Goal: Task Accomplishment & Management: Manage account settings

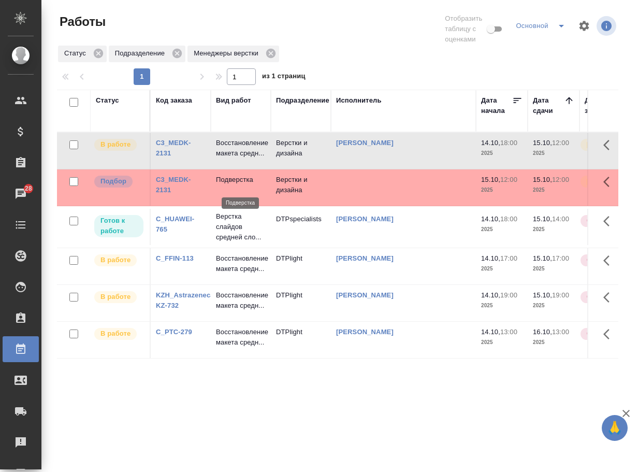
click at [238, 185] on p "Подверстка" at bounding box center [241, 180] width 50 height 10
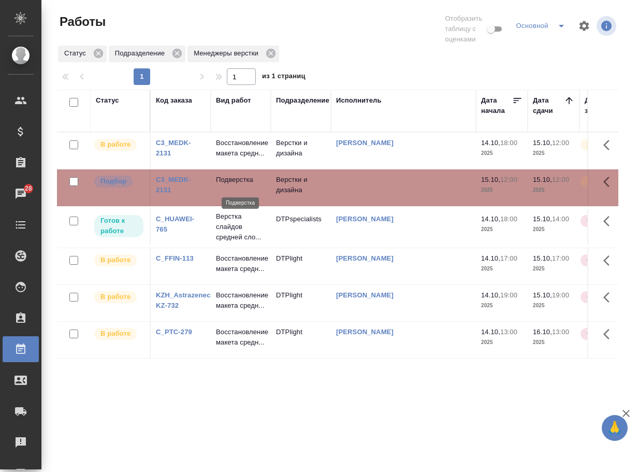
click at [238, 185] on p "Подверстка" at bounding box center [241, 180] width 50 height 10
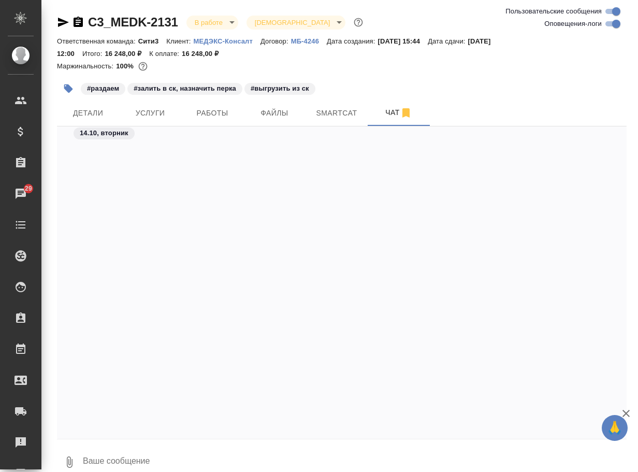
scroll to position [8335, 0]
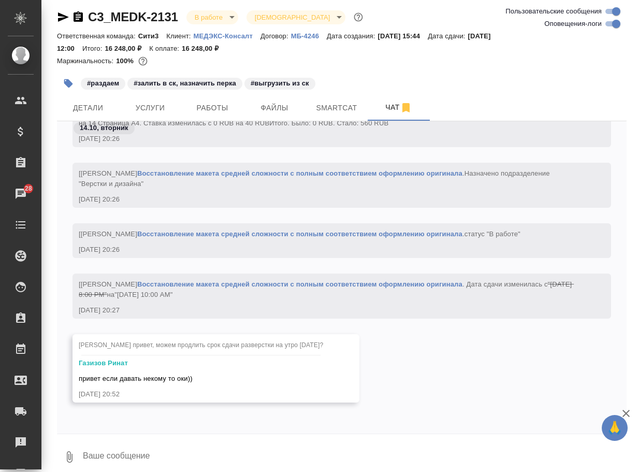
click at [137, 448] on textarea at bounding box center [354, 456] width 545 height 35
type textarea "спасибо"
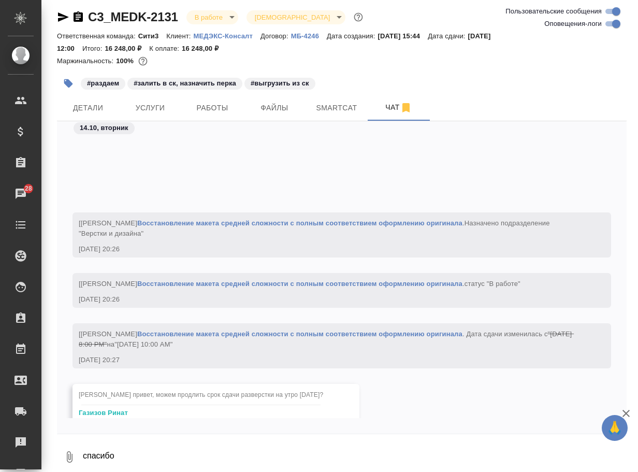
scroll to position [8446, 0]
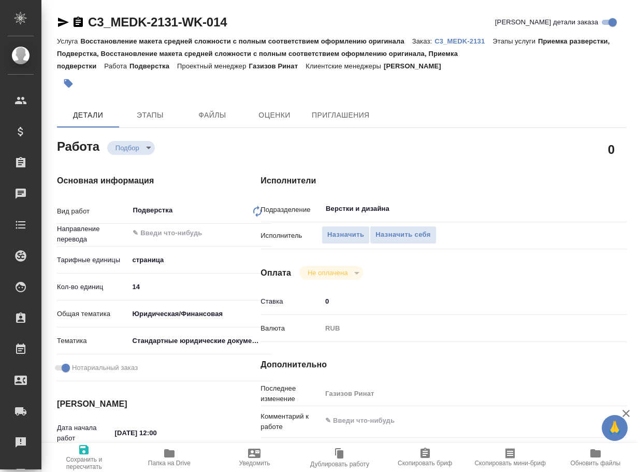
type textarea "x"
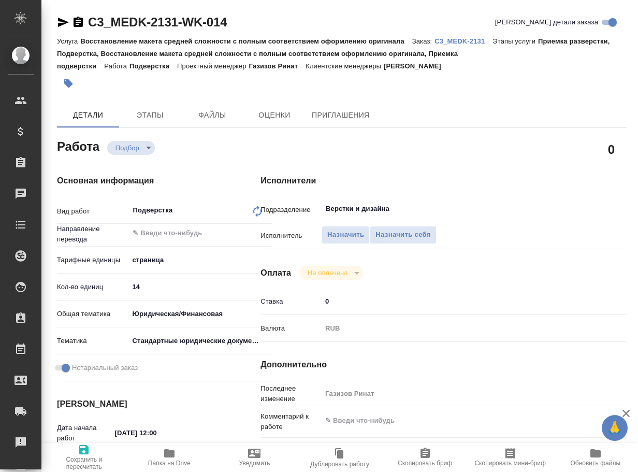
type textarea "x"
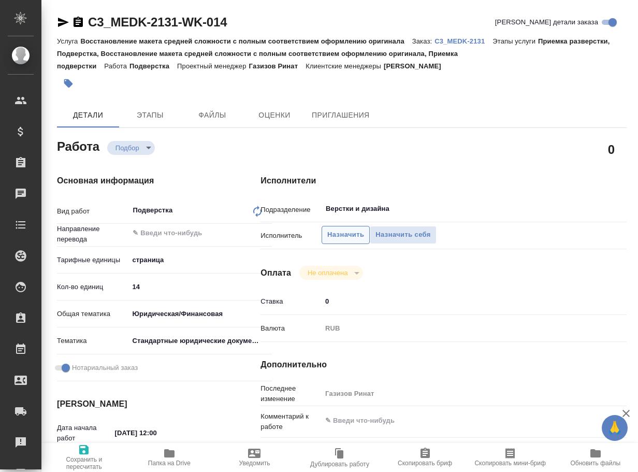
click at [341, 239] on span "Назначить" at bounding box center [345, 235] width 37 height 12
type textarea "x"
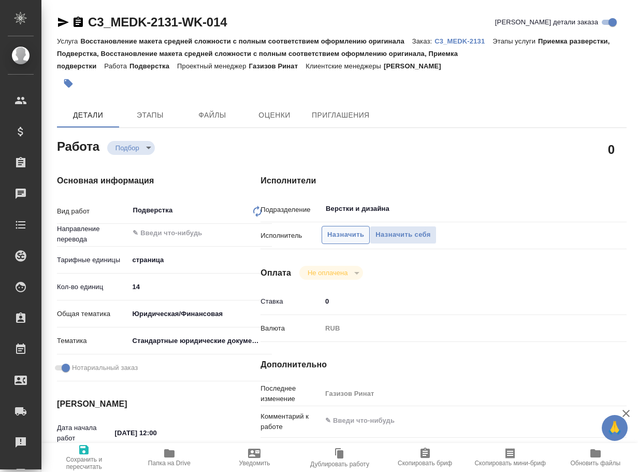
type textarea "x"
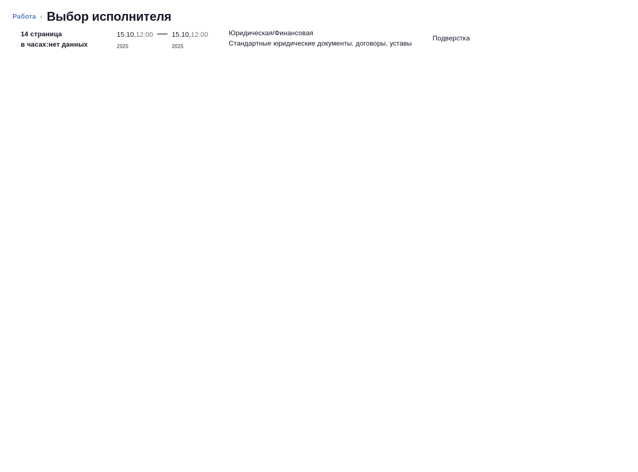
type textarea "x"
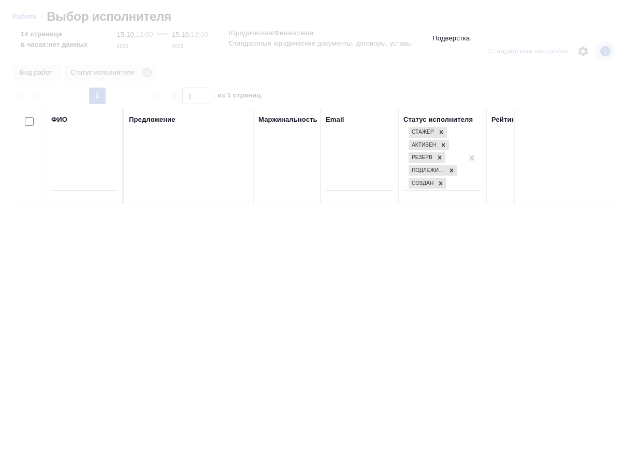
click at [98, 185] on input "text" at bounding box center [84, 184] width 66 height 13
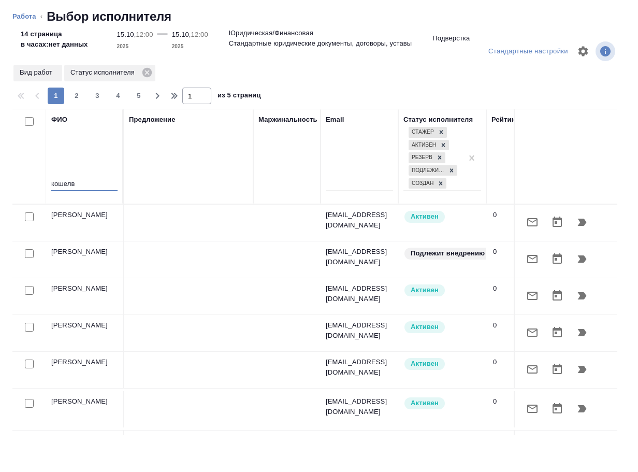
type input "кошелва"
type textarea "x"
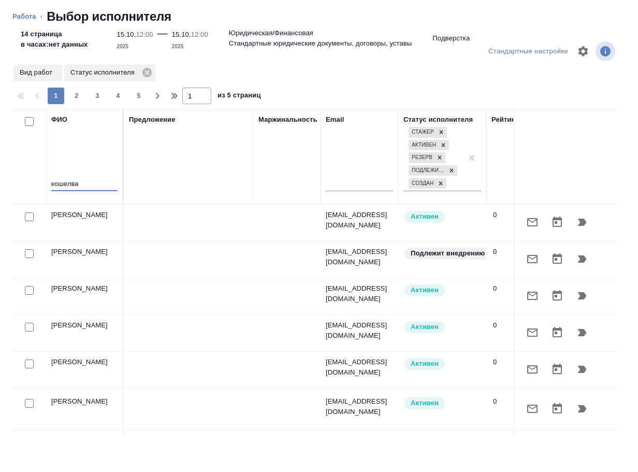
type textarea "x"
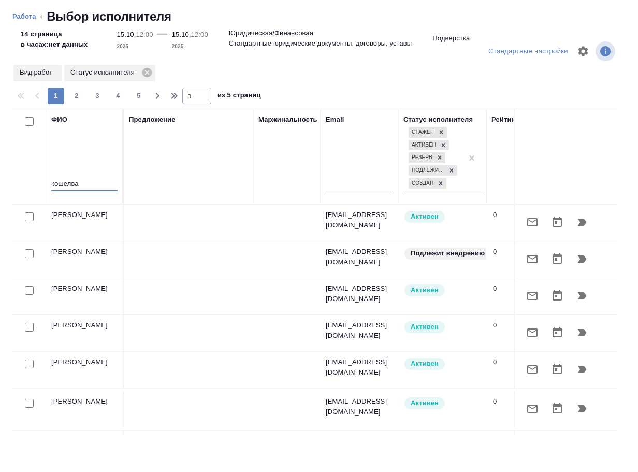
type textarea "x"
click at [73, 184] on input "кошелва" at bounding box center [84, 184] width 66 height 13
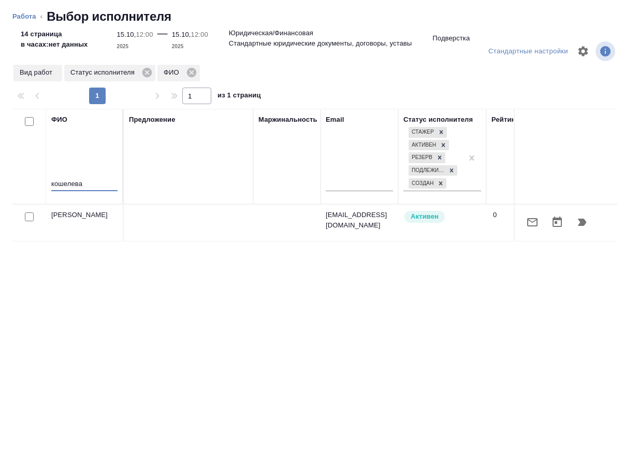
type input "кошелева"
click at [584, 221] on icon "button" at bounding box center [582, 222] width 12 height 12
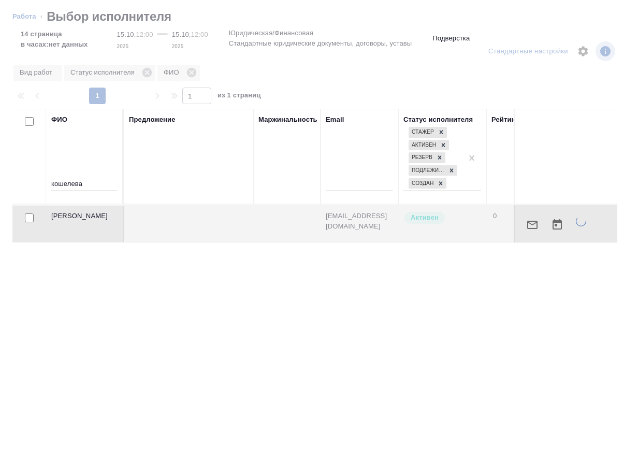
type textarea "x"
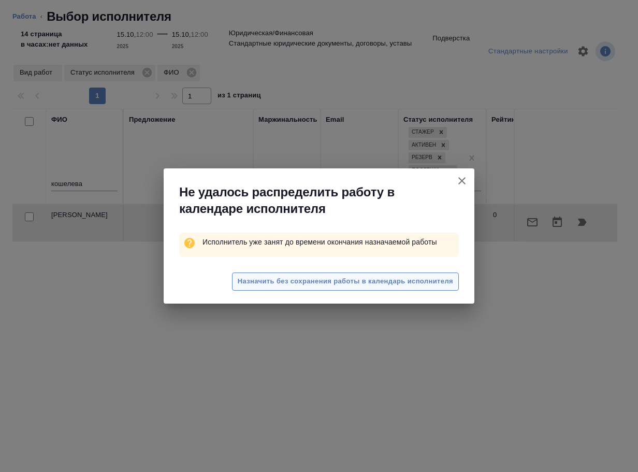
click at [421, 276] on span "Назначить без сохранения работы в календарь исполнителя" at bounding box center [346, 282] width 216 height 12
type textarea "x"
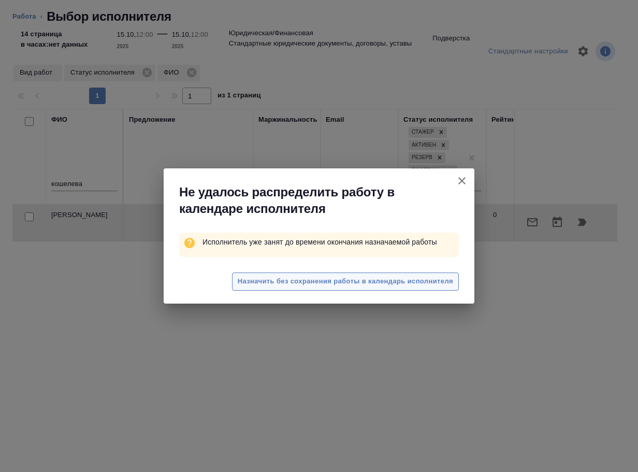
type textarea "x"
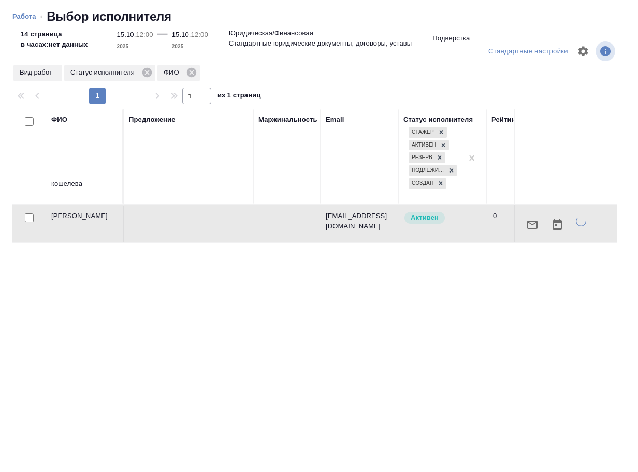
type textarea "x"
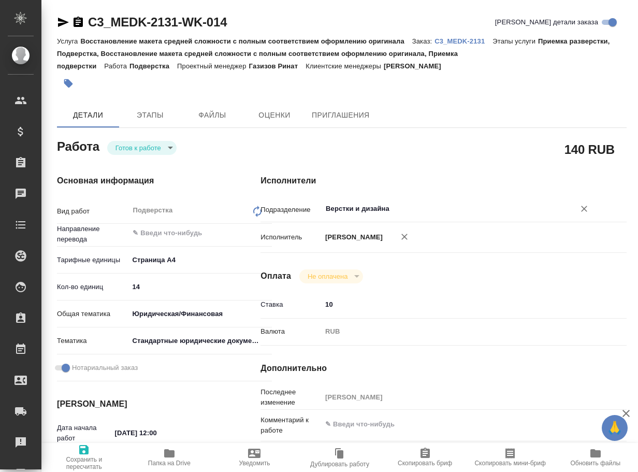
type textarea "x"
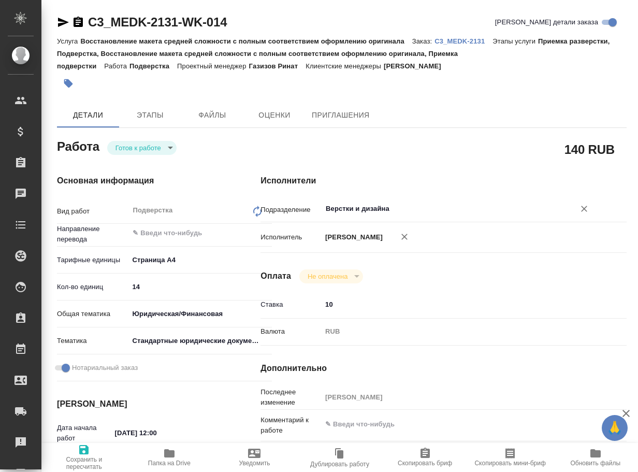
type textarea "x"
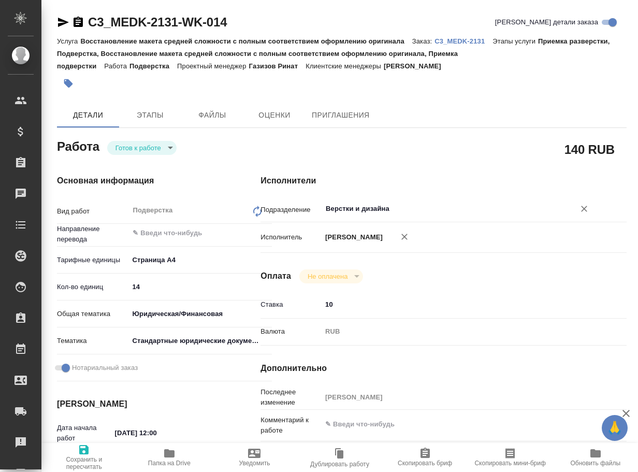
type textarea "x"
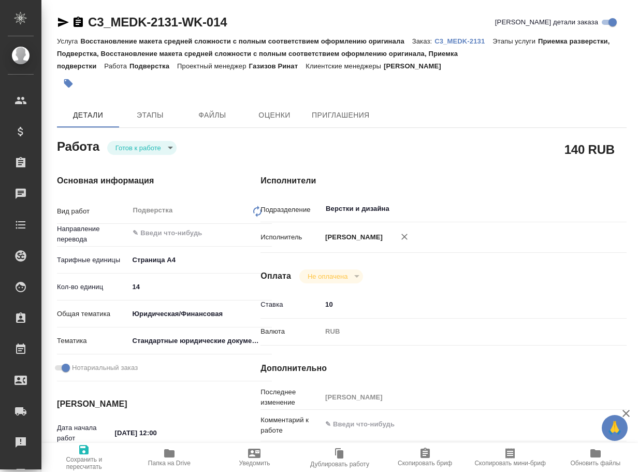
type textarea "x"
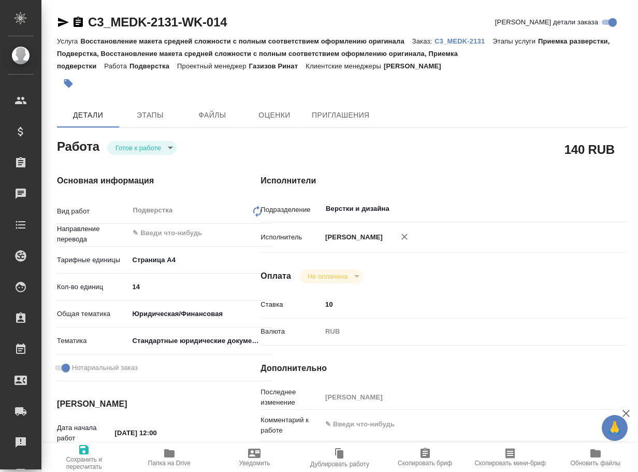
type textarea "x"
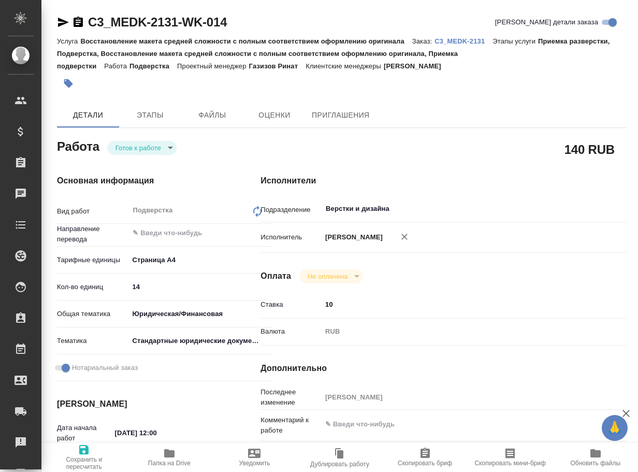
type textarea "x"
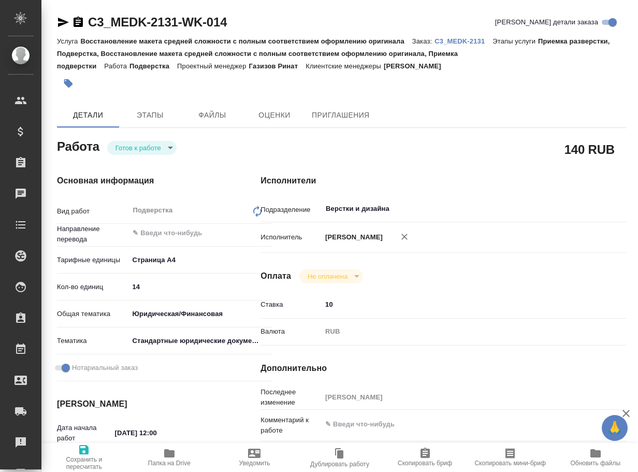
click at [148, 152] on body "🙏 .cls-1 fill:#fff; AWATERA Arsenyeva Vera Клиенты Спецификации Заказы Чаты Tod…" at bounding box center [319, 236] width 638 height 472
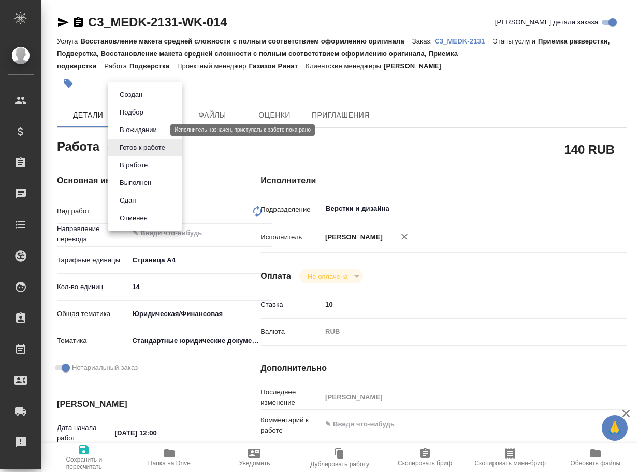
click at [143, 132] on button "В ожидании" at bounding box center [139, 129] width 44 height 11
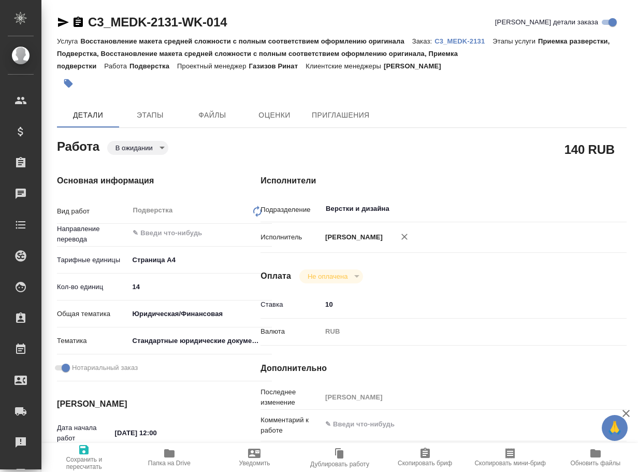
type textarea "x"
